Goal: Check status: Check status

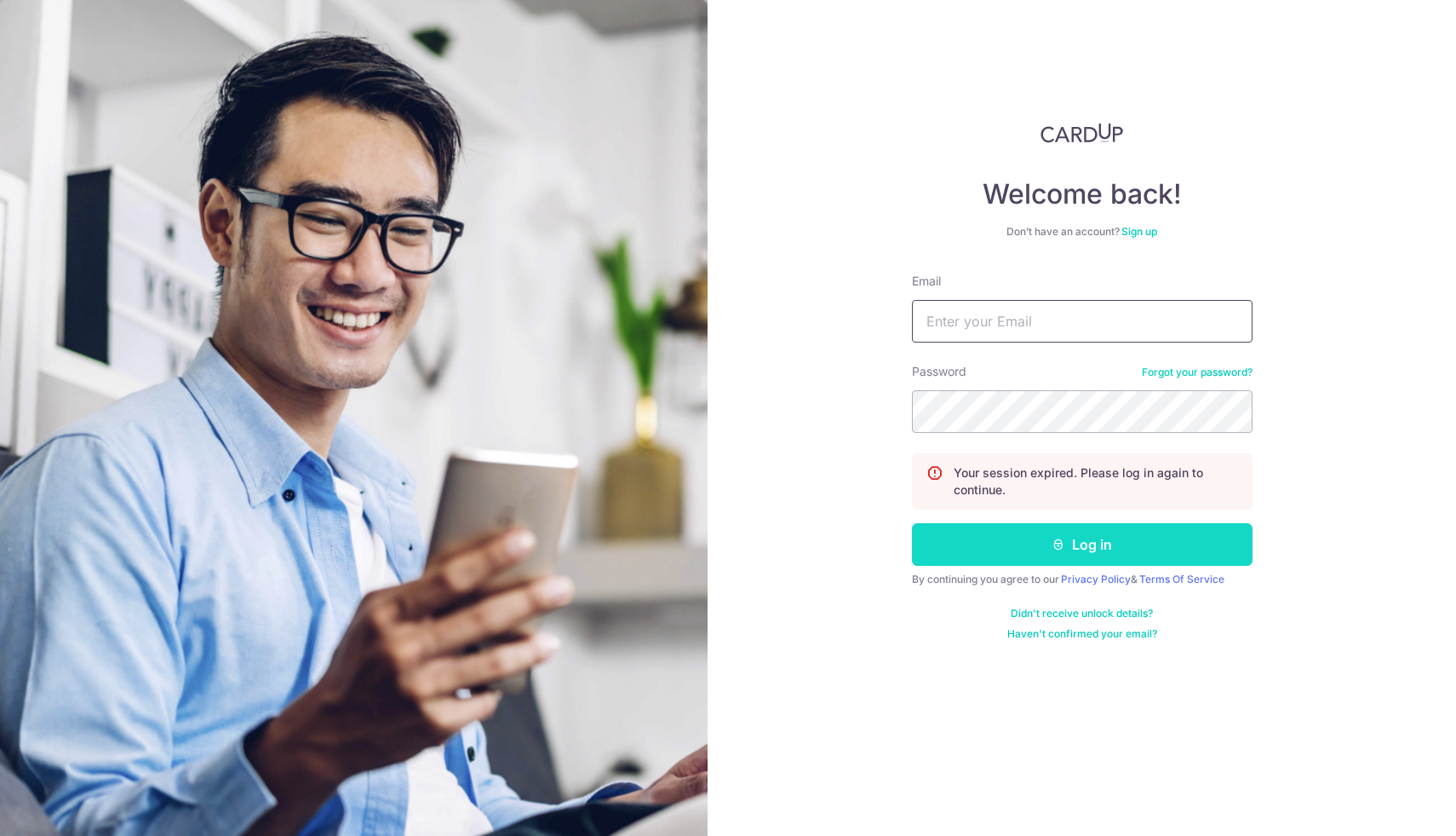
type input "[EMAIL_ADDRESS][DOMAIN_NAME]"
click at [1104, 556] on button "Log in" at bounding box center [1082, 544] width 341 height 43
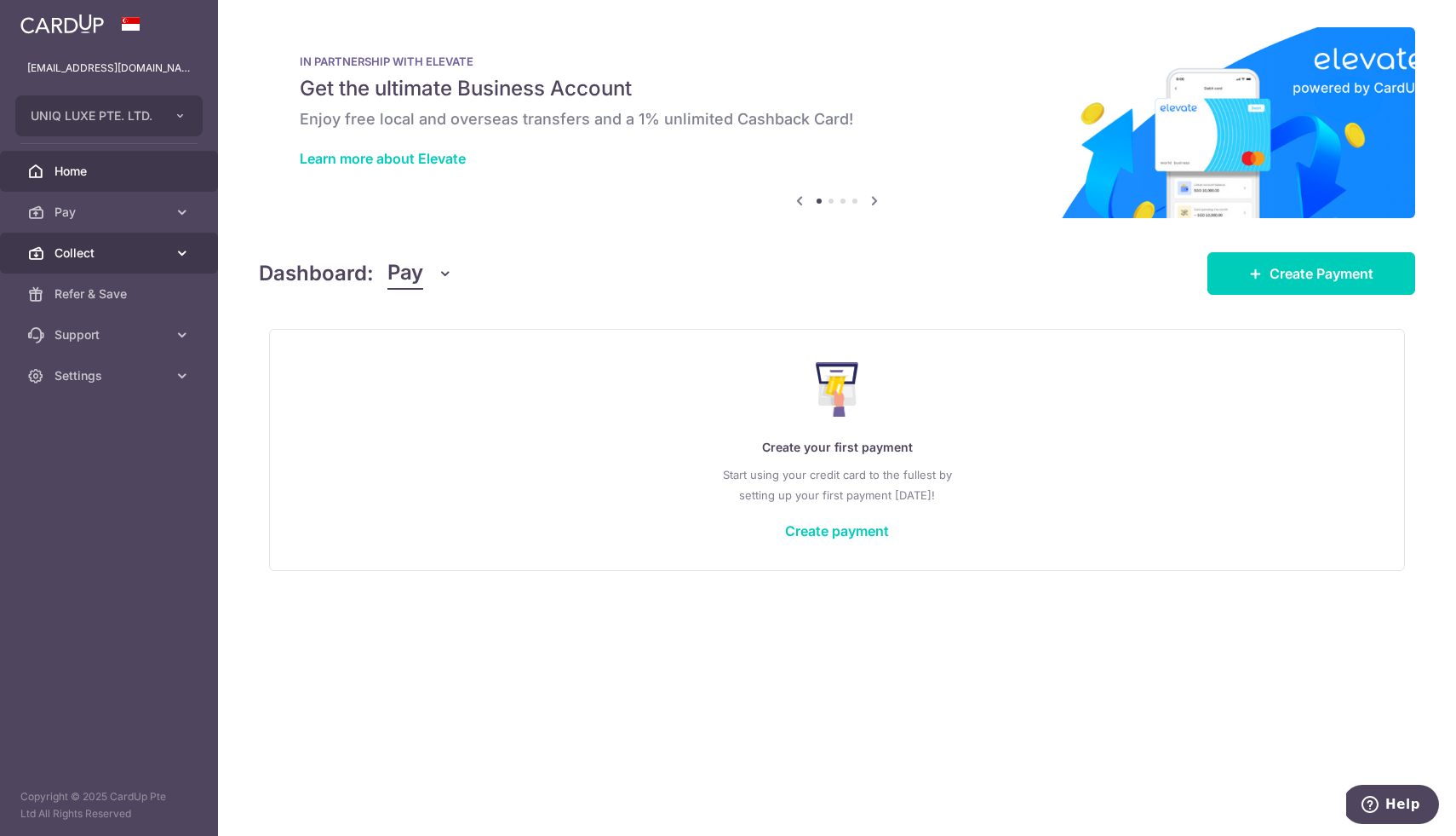
click at [60, 249] on span "Collect" at bounding box center [111, 252] width 112 height 17
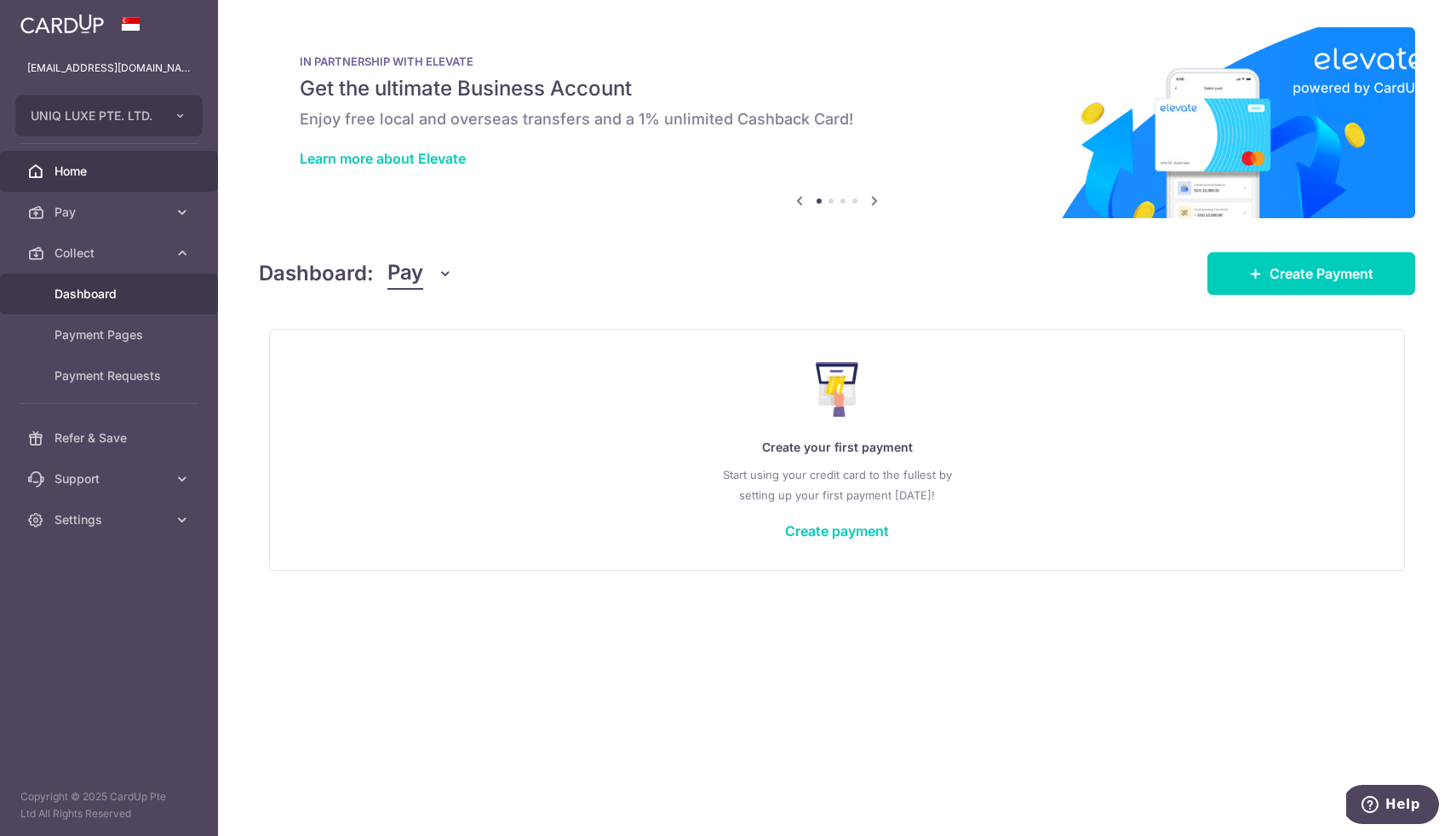
click at [100, 299] on span "Dashboard" at bounding box center [111, 293] width 112 height 17
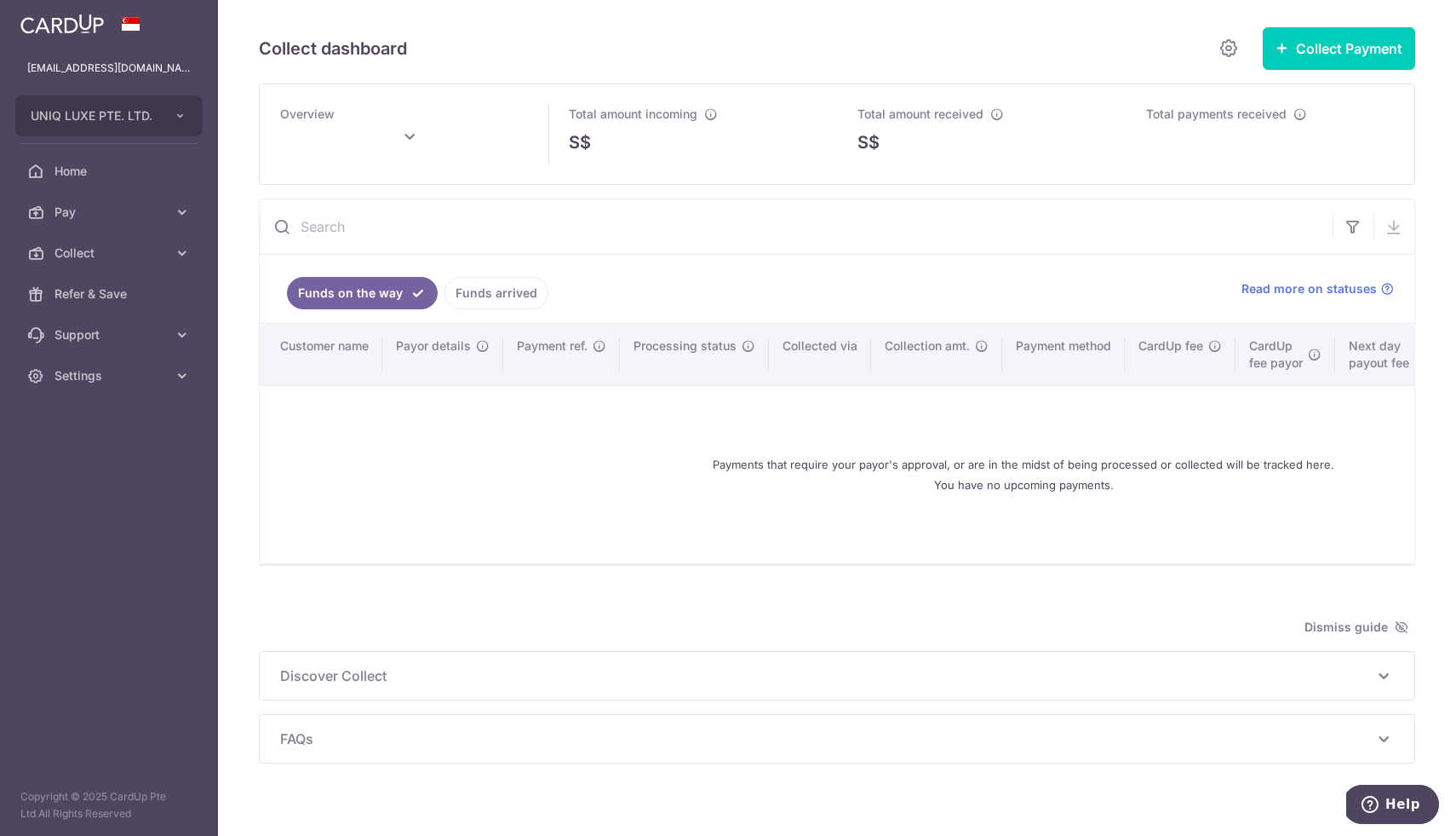
click at [490, 303] on link "Funds arrived" at bounding box center [496, 292] width 104 height 32
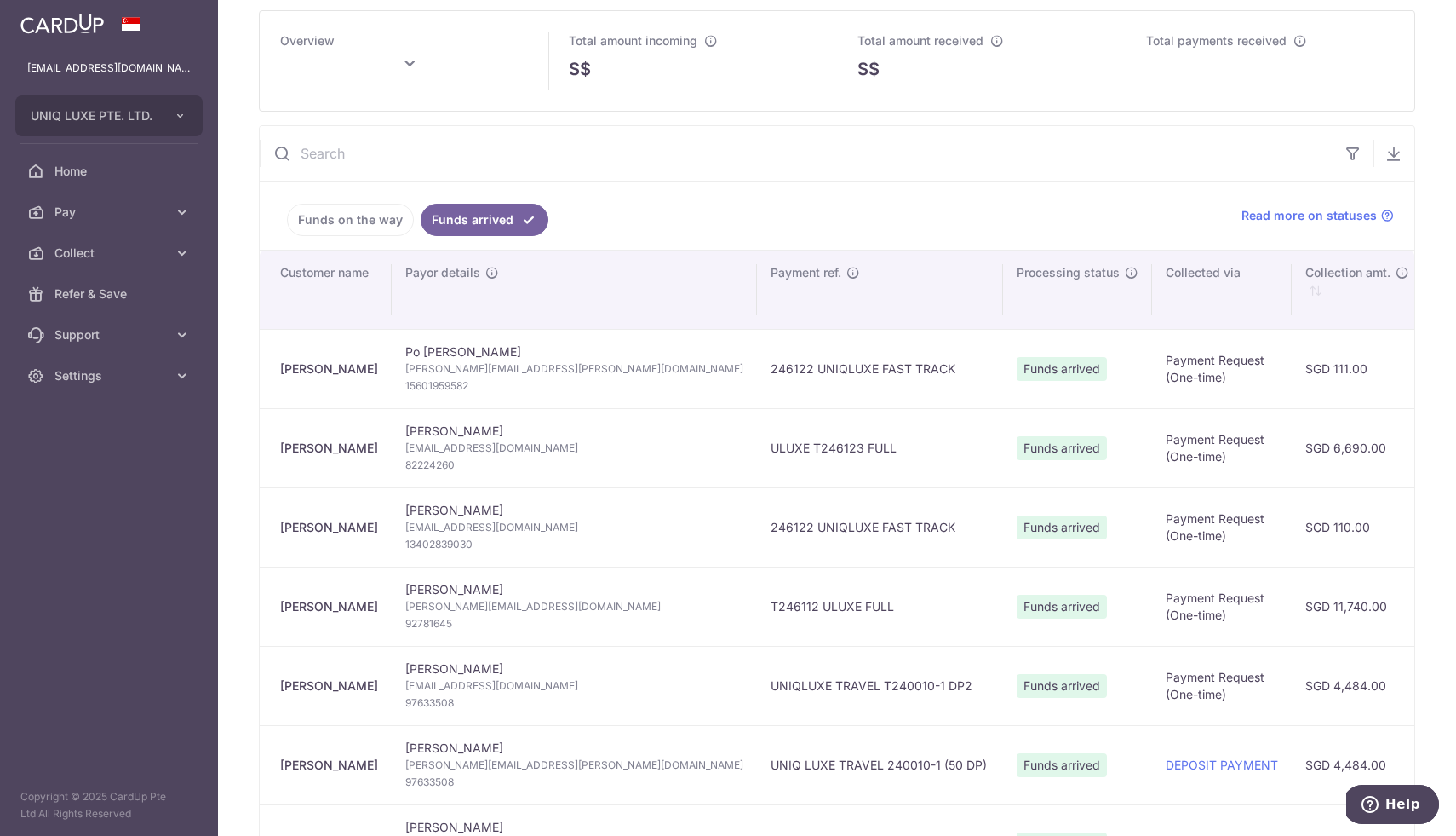
scroll to position [75, 0]
click at [1292, 462] on td "SGD 6,690.00" at bounding box center [1356, 446] width 128 height 79
drag, startPoint x: 918, startPoint y: 451, endPoint x: 791, endPoint y: 450, distance: 127.0
click at [1016, 451] on span "Funds arrived" at bounding box center [1061, 446] width 90 height 24
type input "[DATE]"
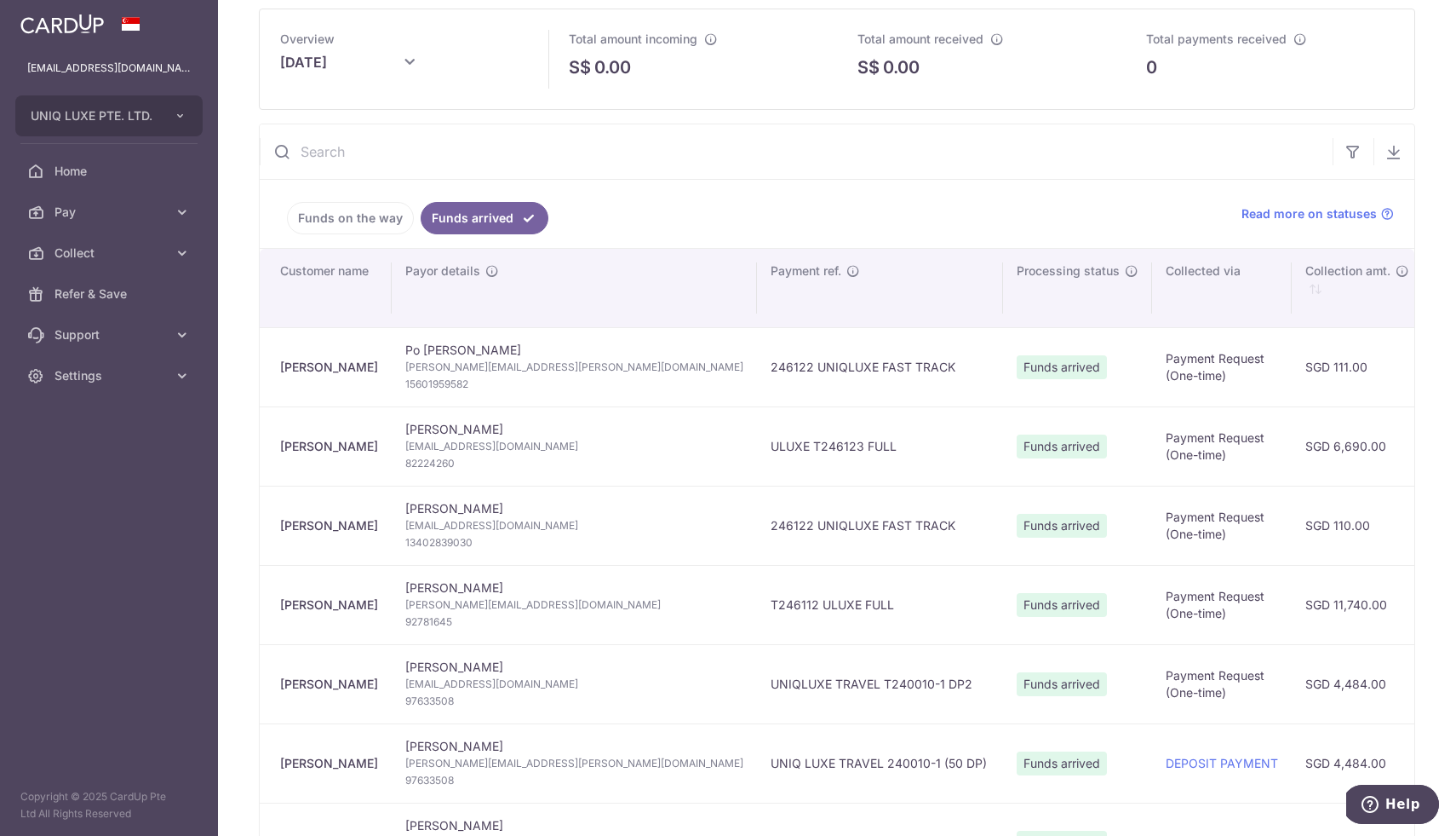
click at [422, 448] on span "[EMAIL_ADDRESS][DOMAIN_NAME]" at bounding box center [574, 446] width 338 height 17
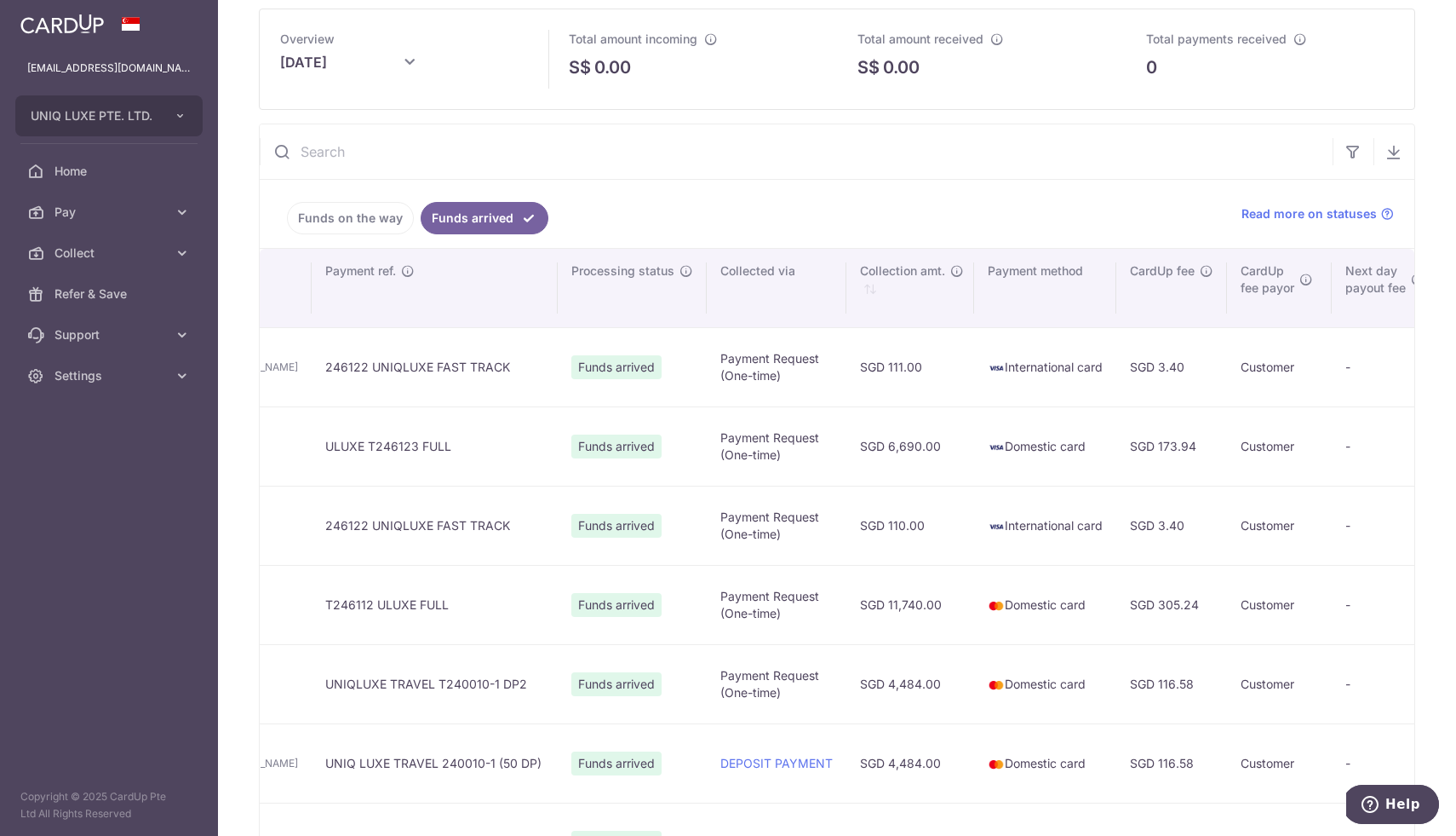
scroll to position [0, 548]
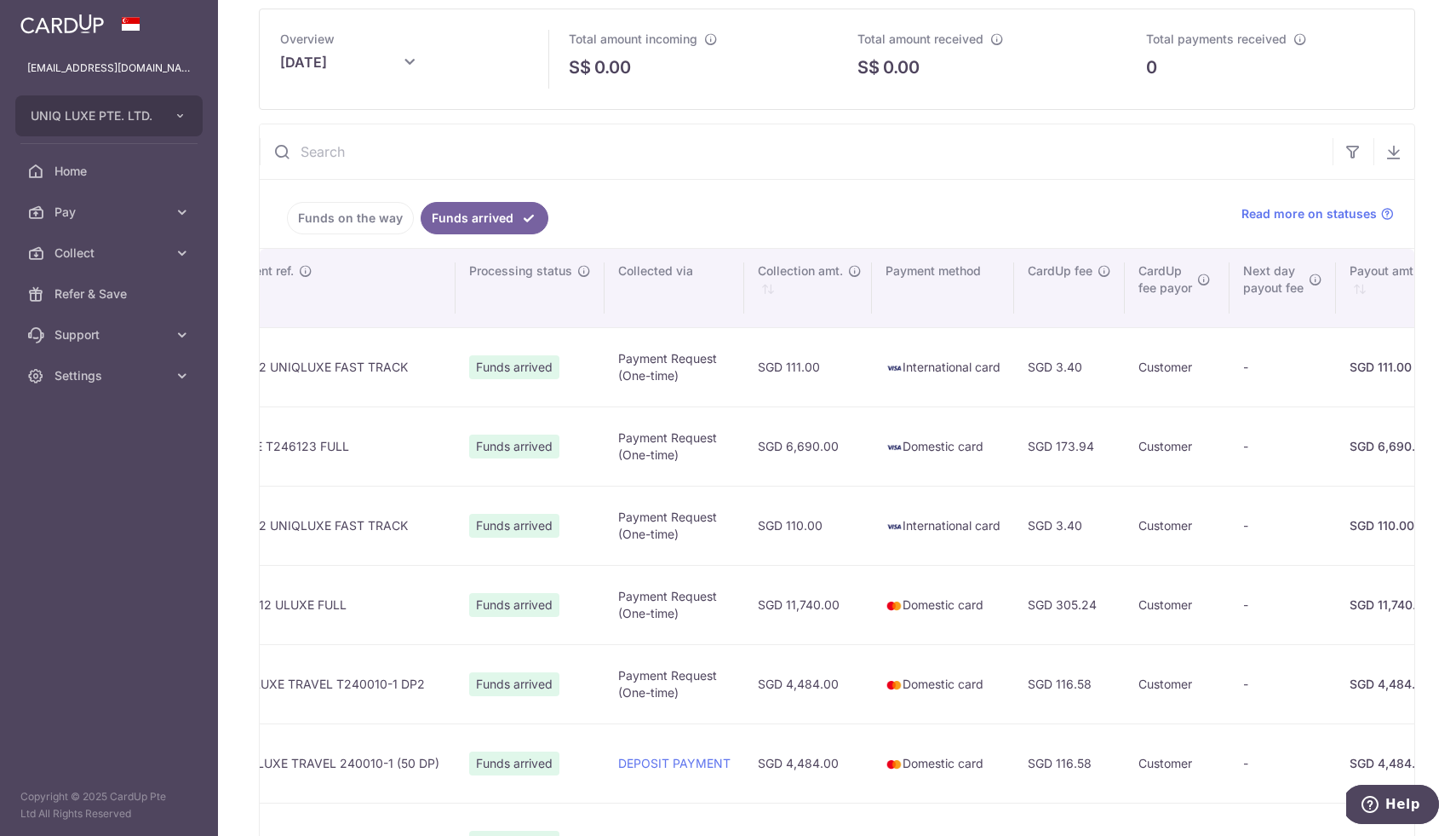
click at [1014, 448] on td "SGD 173.94" at bounding box center [1069, 446] width 111 height 79
copy td "173.94"
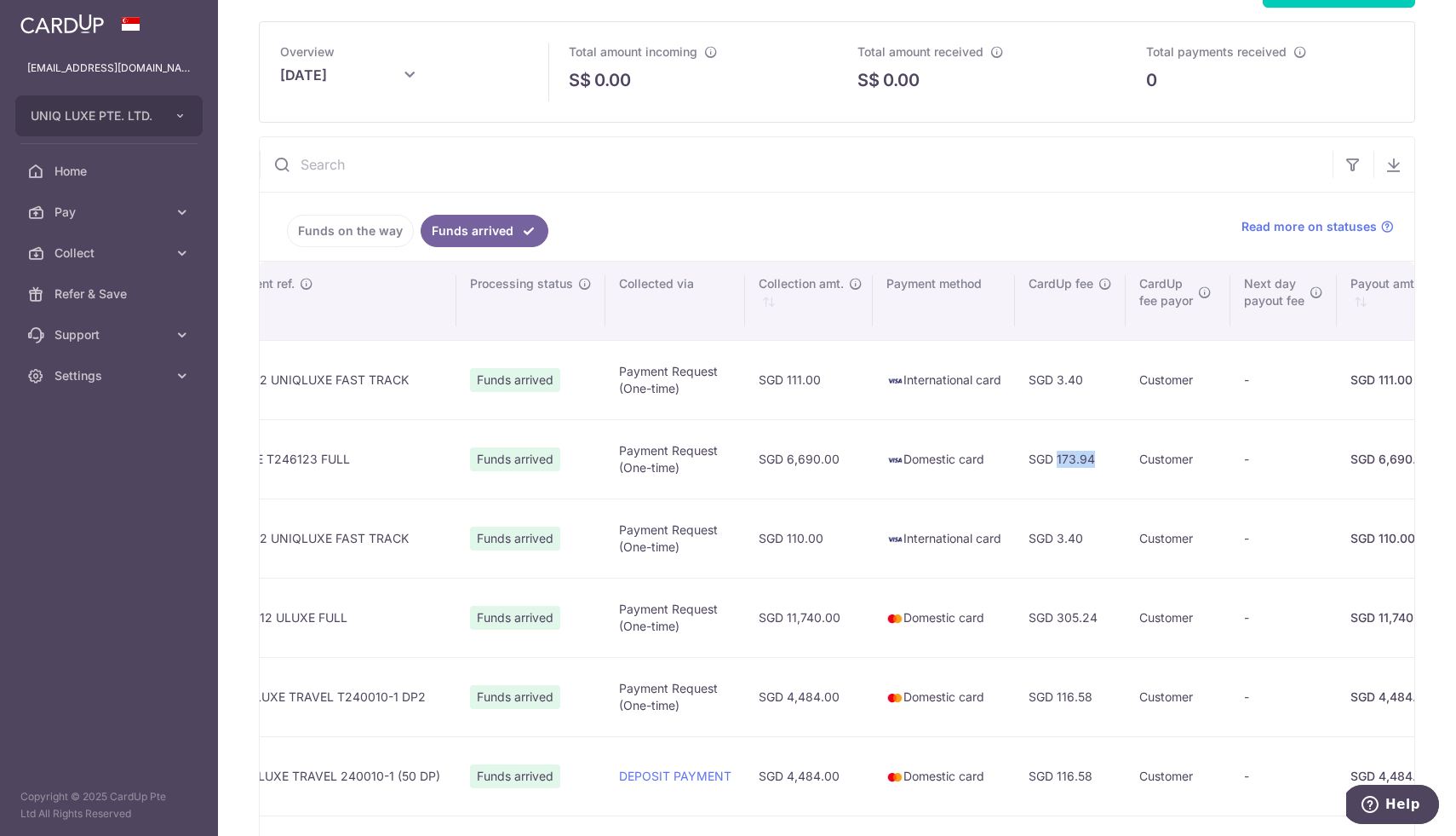
scroll to position [67, 0]
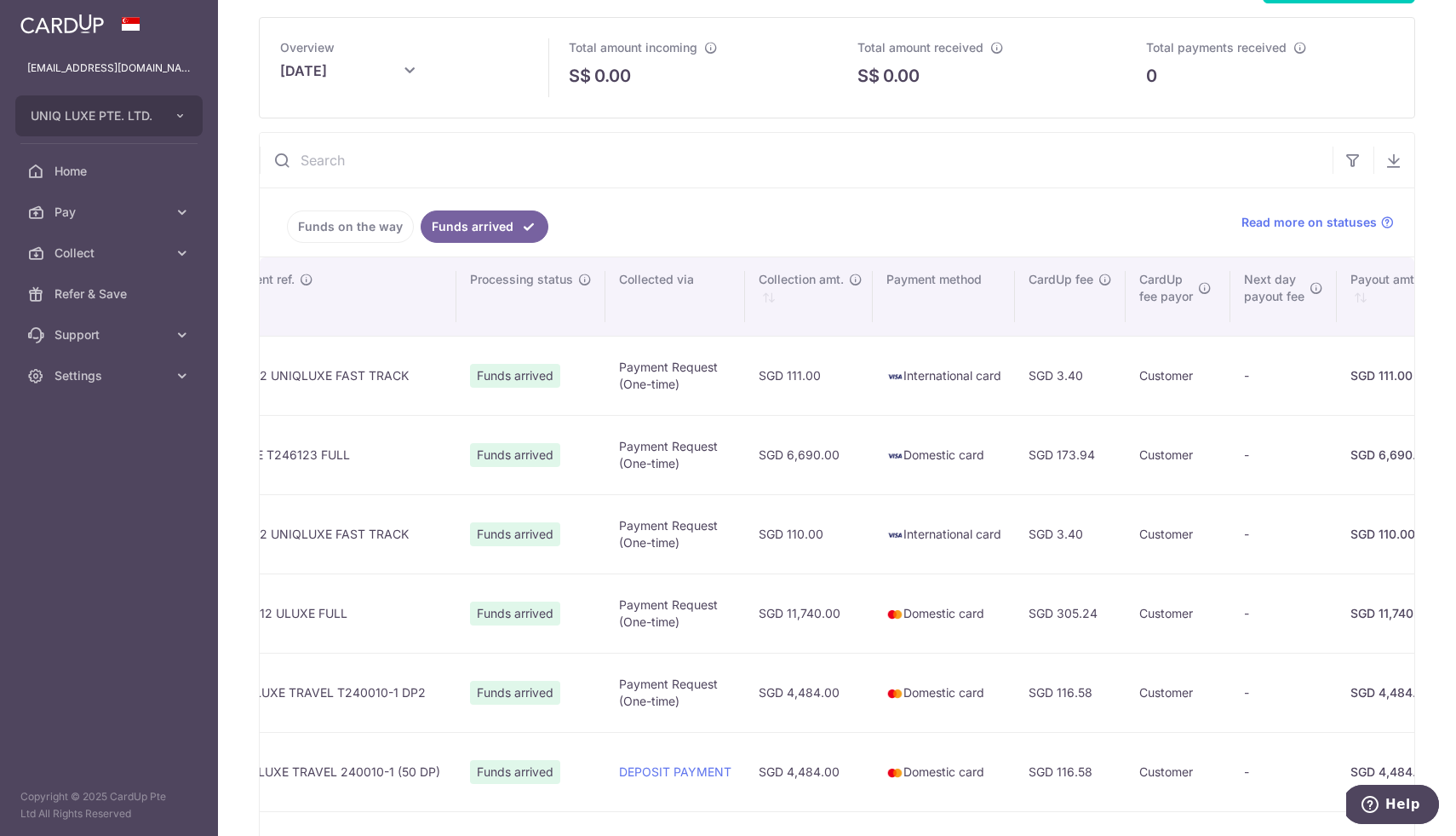
click at [1015, 537] on td "SGD 3.40" at bounding box center [1070, 534] width 111 height 79
drag, startPoint x: 911, startPoint y: 543, endPoint x: 914, endPoint y: 422, distance: 121.0
click at [1015, 542] on td "SGD 3.40" at bounding box center [1070, 534] width 111 height 79
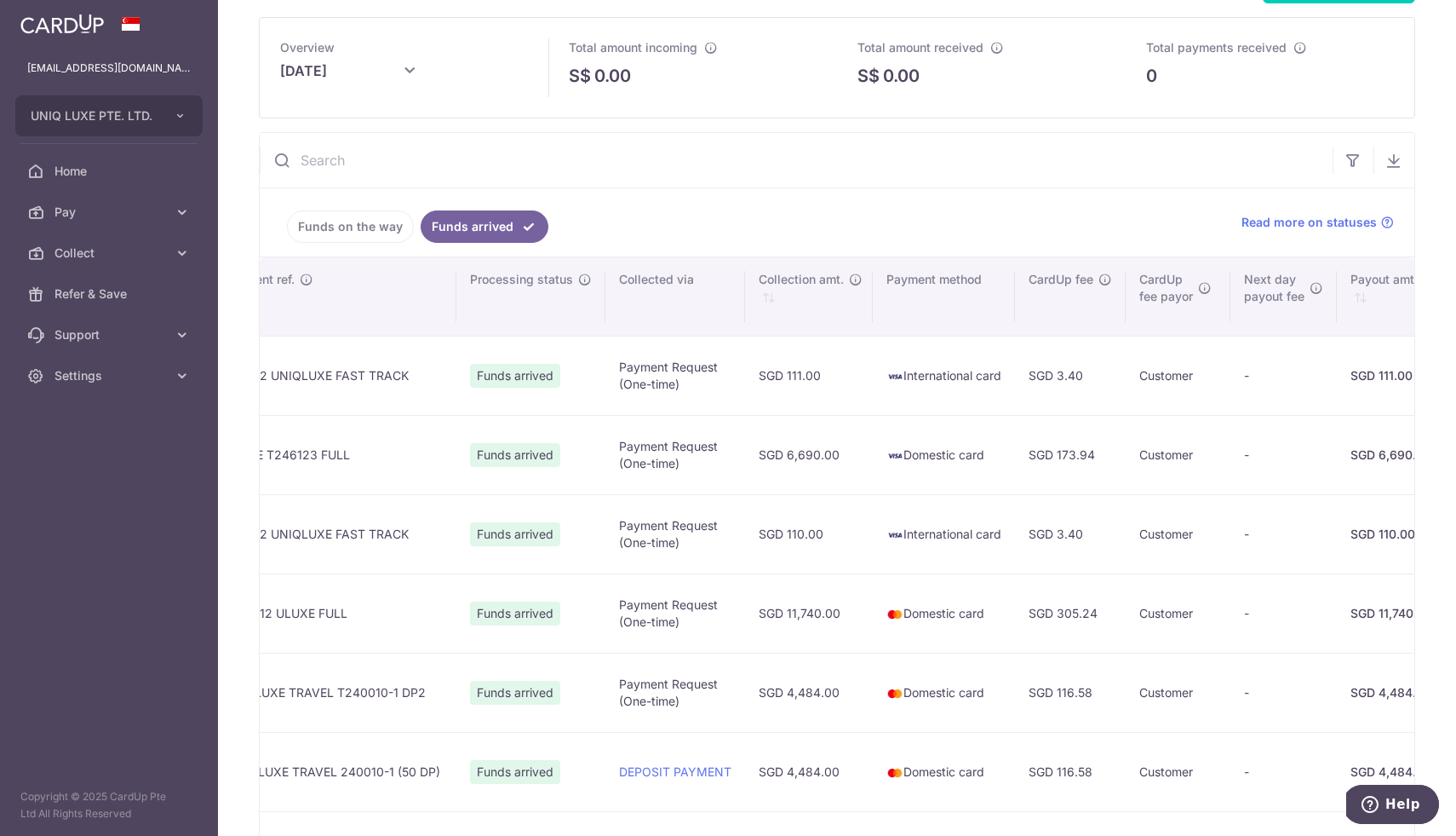
copy tr
